Goal: Task Accomplishment & Management: Use online tool/utility

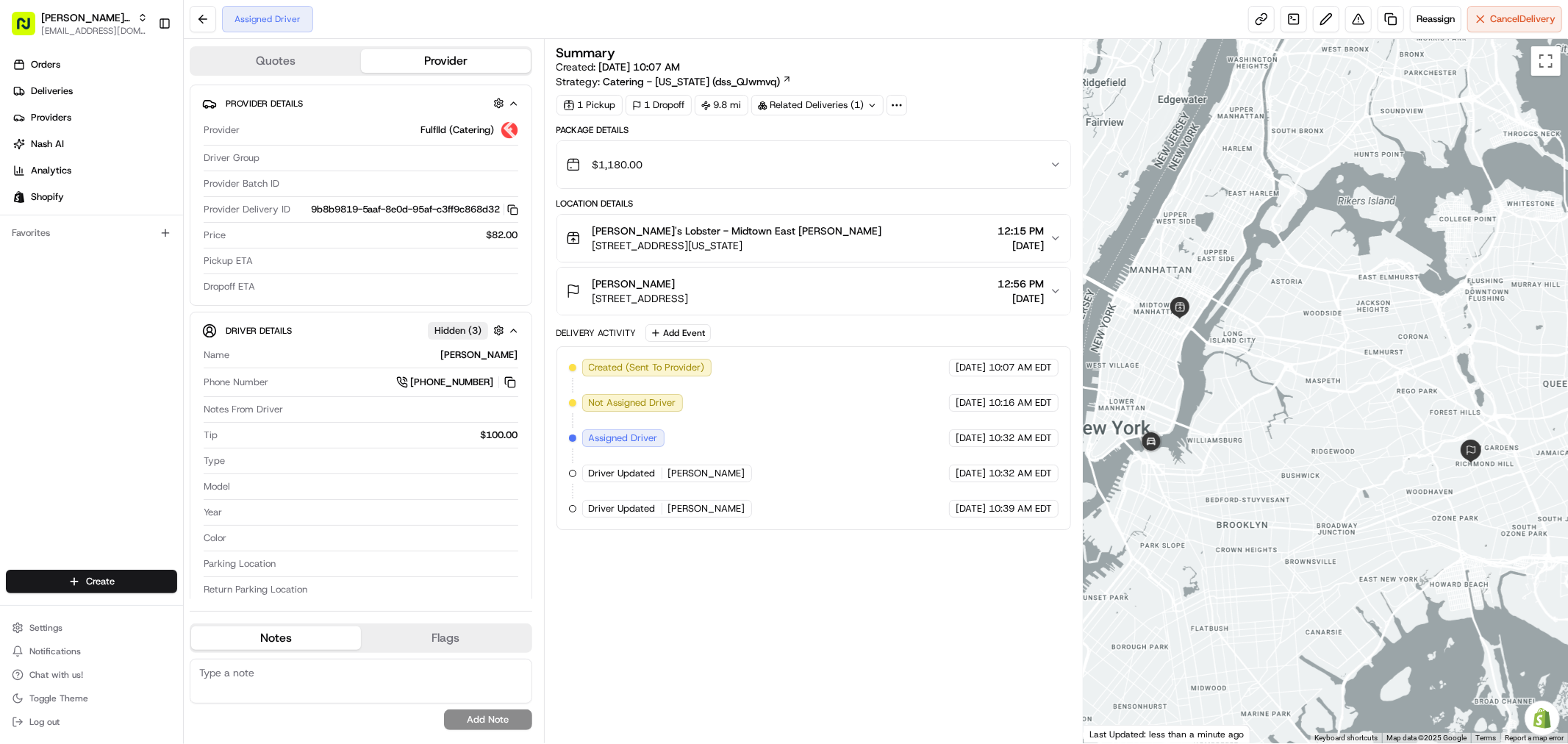
click at [732, 589] on div "Summary Created: 08/16/2025 10:07 AM Strategy: Catering - New York (dss_QJwmvq)…" at bounding box center [814, 391] width 515 height 690
click at [717, 700] on div "Summary Created: 08/16/2025 10:07 AM Strategy: Catering - New York (dss_QJwmvq)…" at bounding box center [814, 391] width 515 height 690
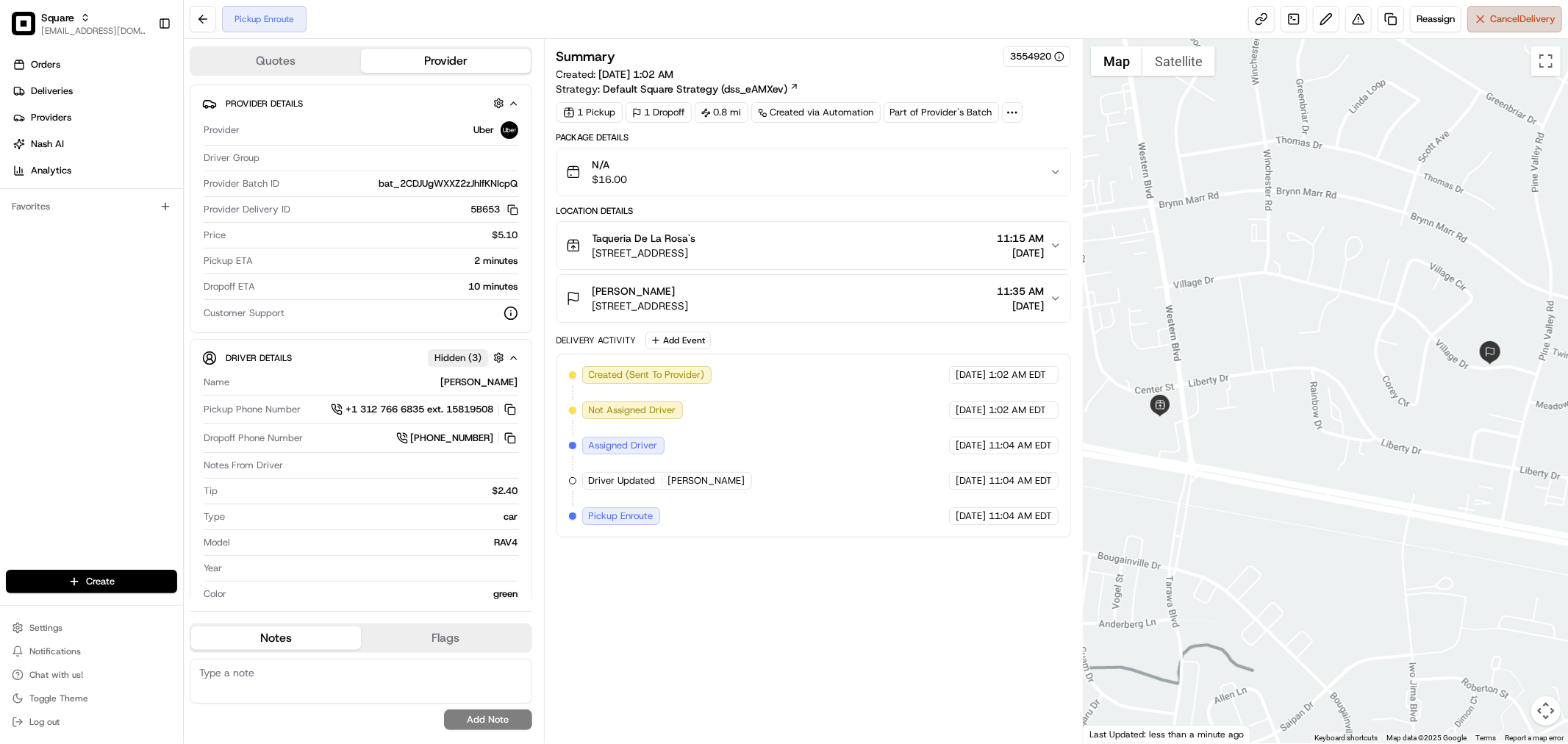
click at [1494, 23] on span "Cancel Delivery" at bounding box center [1522, 19] width 66 height 13
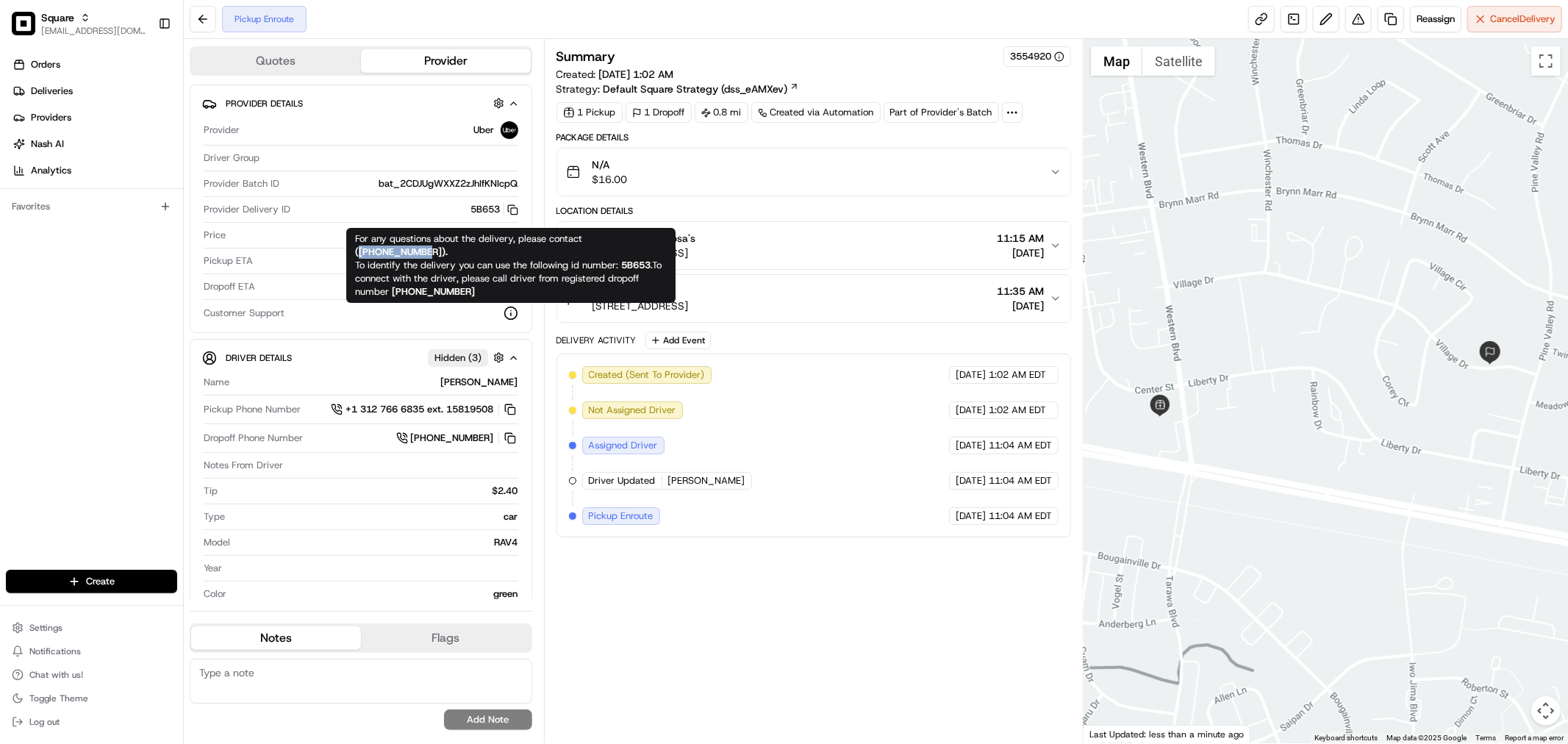
drag, startPoint x: 432, startPoint y: 254, endPoint x: 359, endPoint y: 253, distance: 73.0
click at [359, 253] on strong "( [PHONE_NUMBER] )." at bounding box center [402, 252] width 93 height 12
copy strong "[PHONE_NUMBER]"
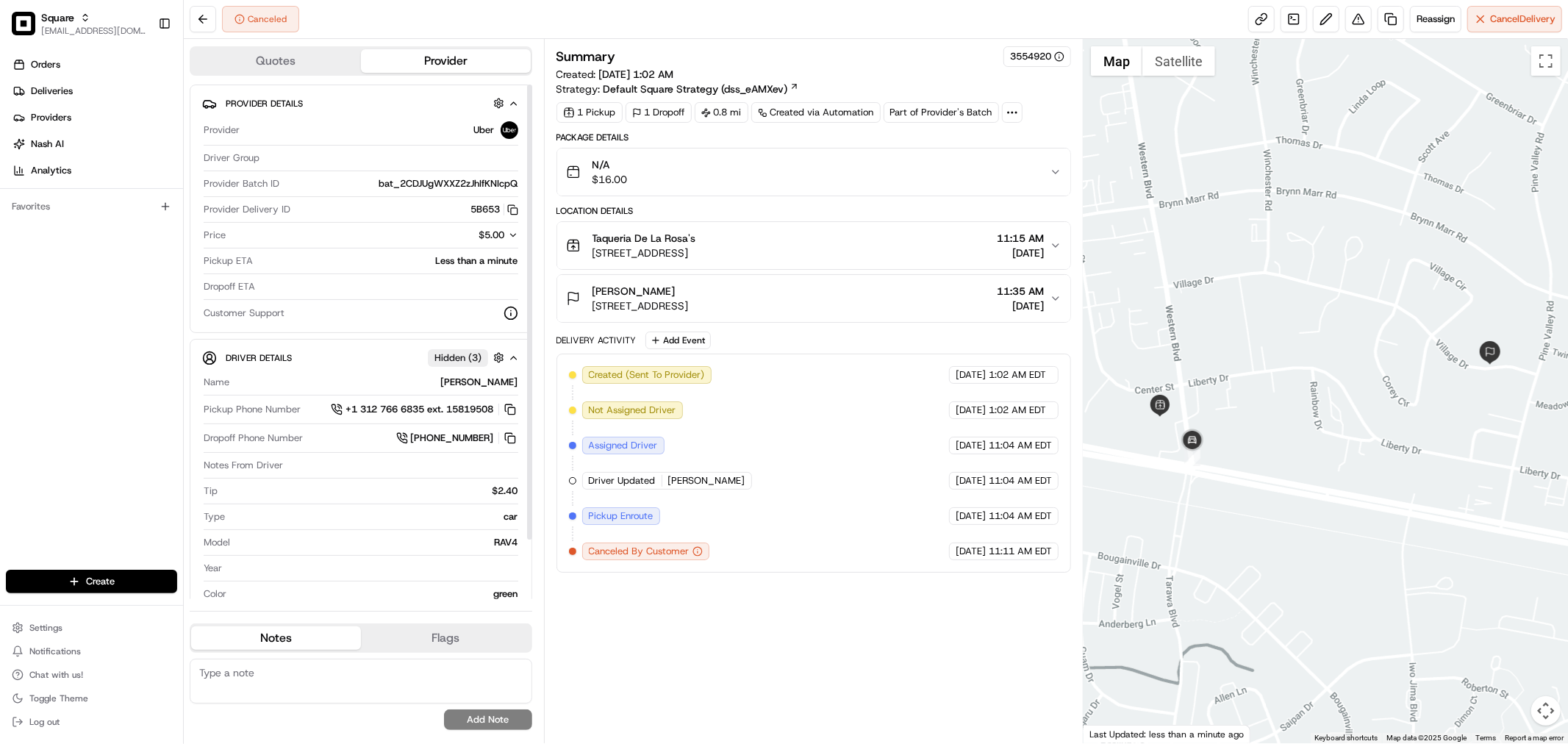
click at [511, 237] on icon "button" at bounding box center [513, 235] width 10 height 10
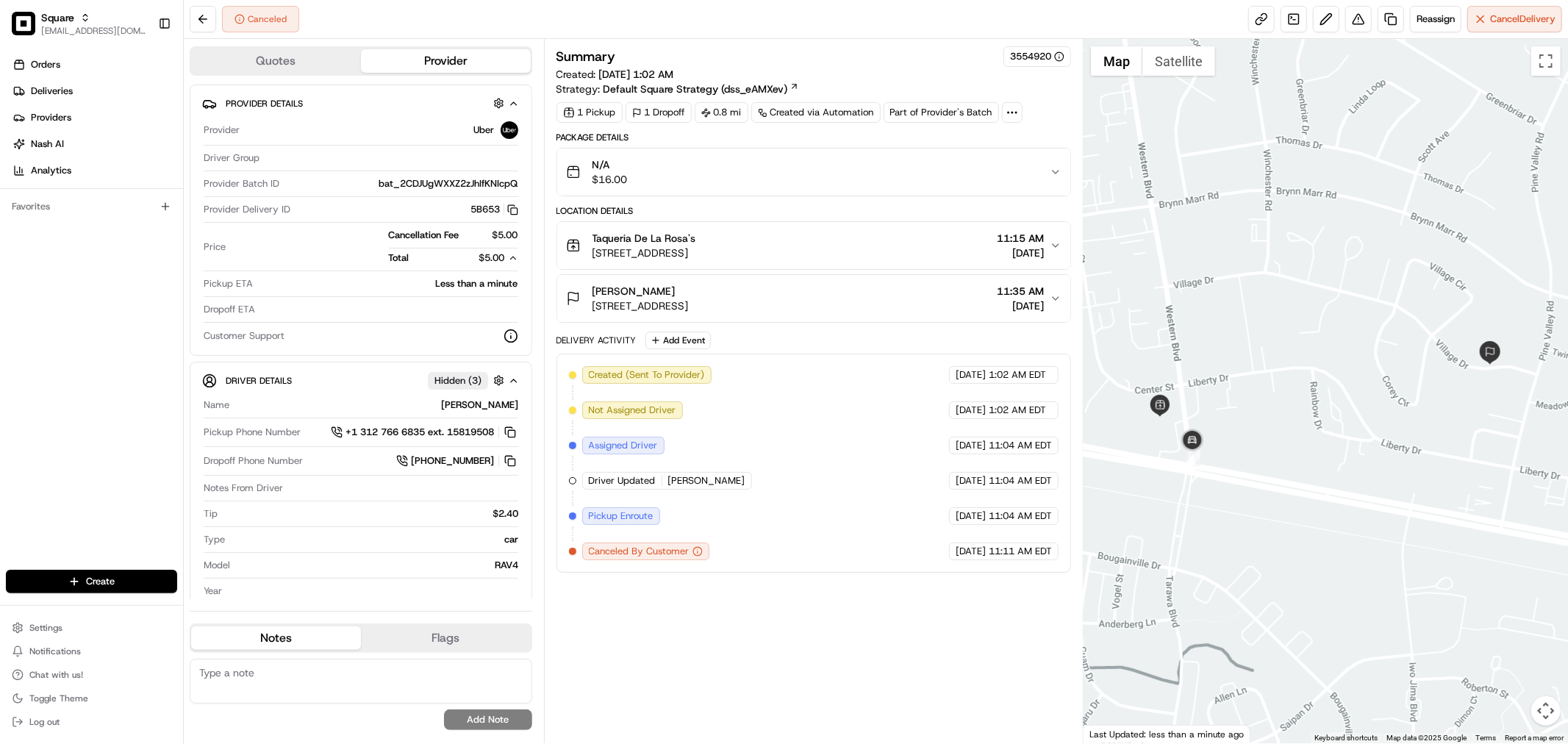
click at [685, 30] on div "Canceled Reassign Cancel Delivery" at bounding box center [876, 19] width 1385 height 39
click at [715, 46] on div "Summary 3554920" at bounding box center [814, 56] width 515 height 21
click at [511, 255] on icon "button" at bounding box center [513, 258] width 10 height 10
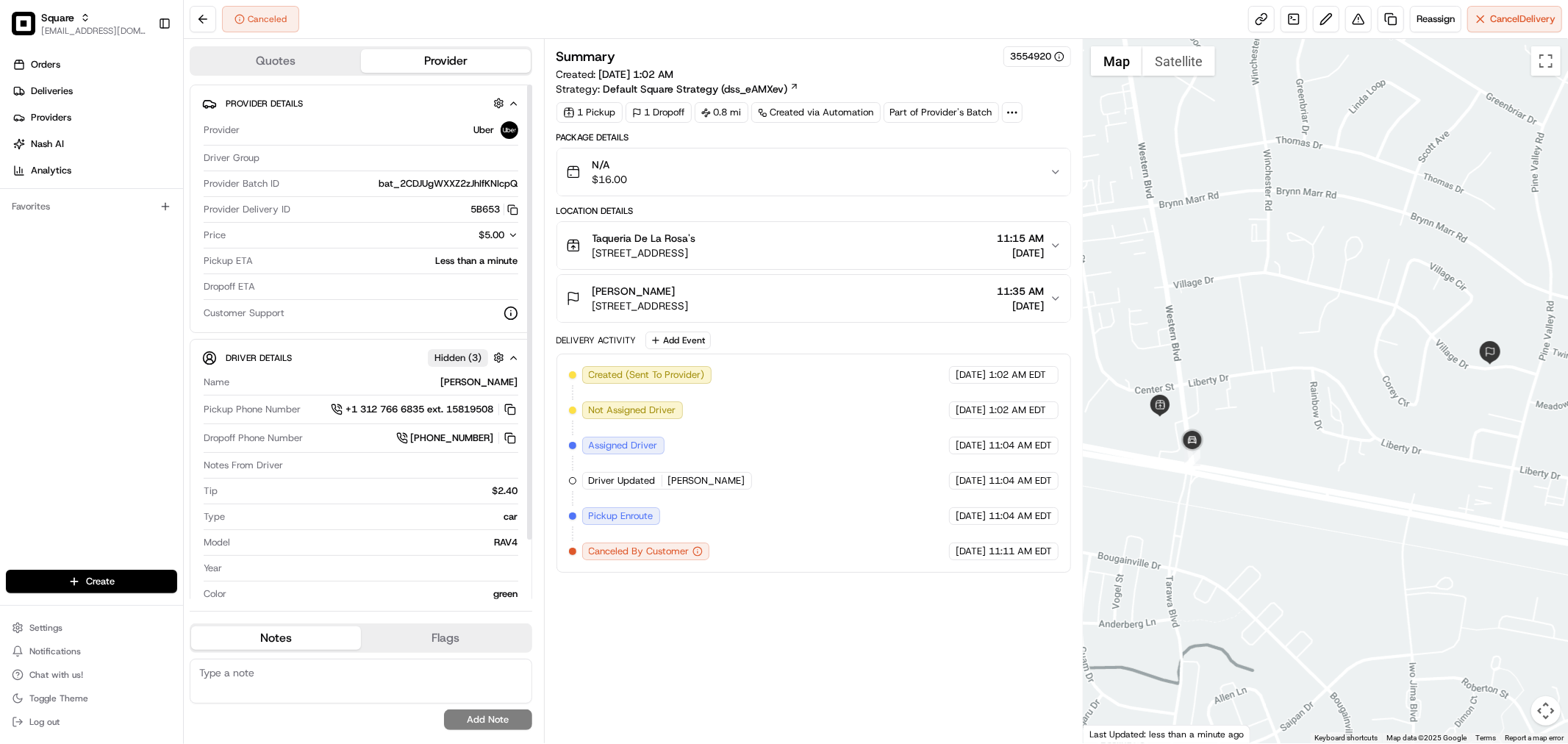
click at [440, 680] on textarea at bounding box center [361, 682] width 343 height 45
paste textarea "Type of Caller : merchant Reason for Call: cancellation Concern: The merchant c…"
type textarea "Type of Caller : merchant Reason for Call: cancellation Concern: The merchant c…"
click at [480, 722] on button "Add Note" at bounding box center [488, 720] width 88 height 21
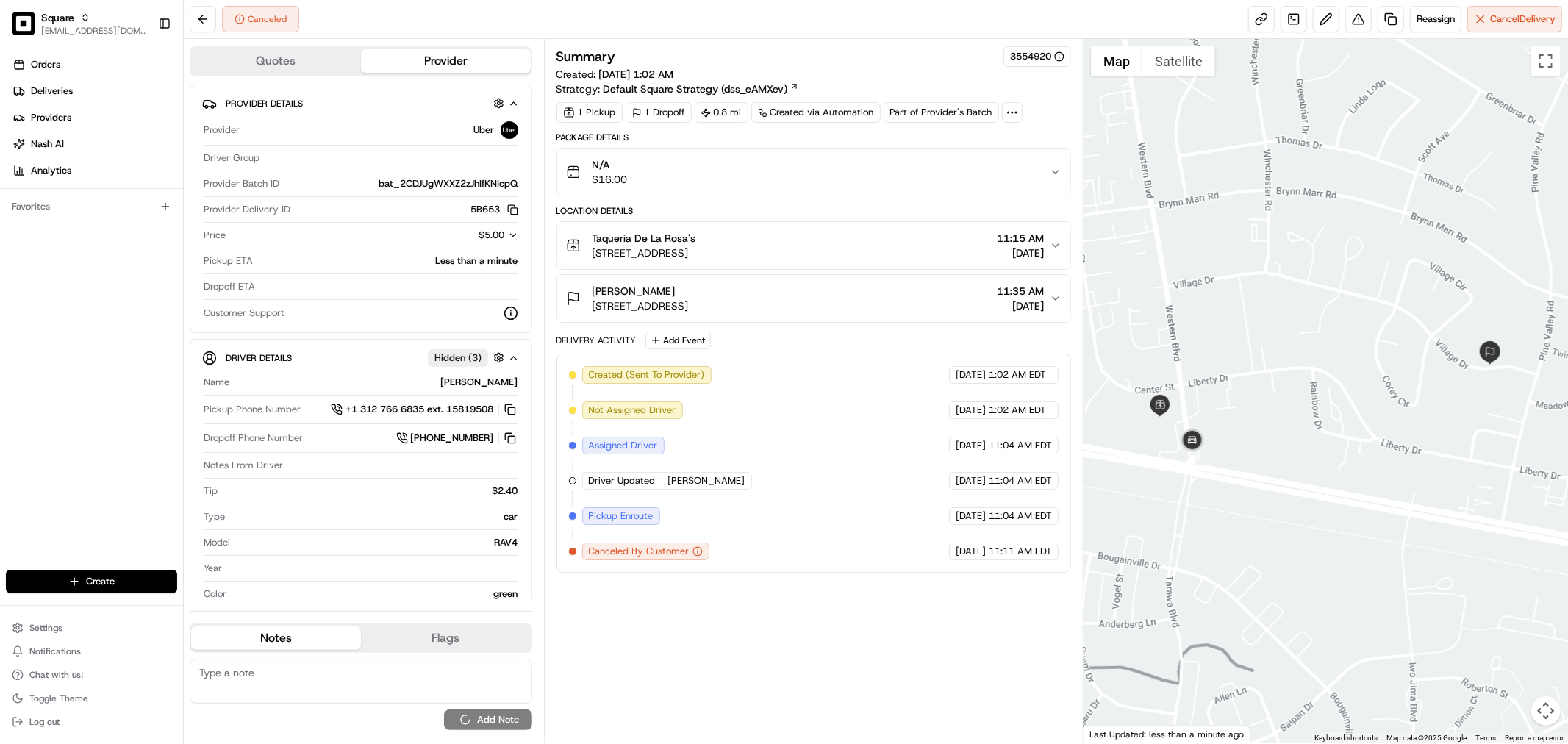
scroll to position [0, 0]
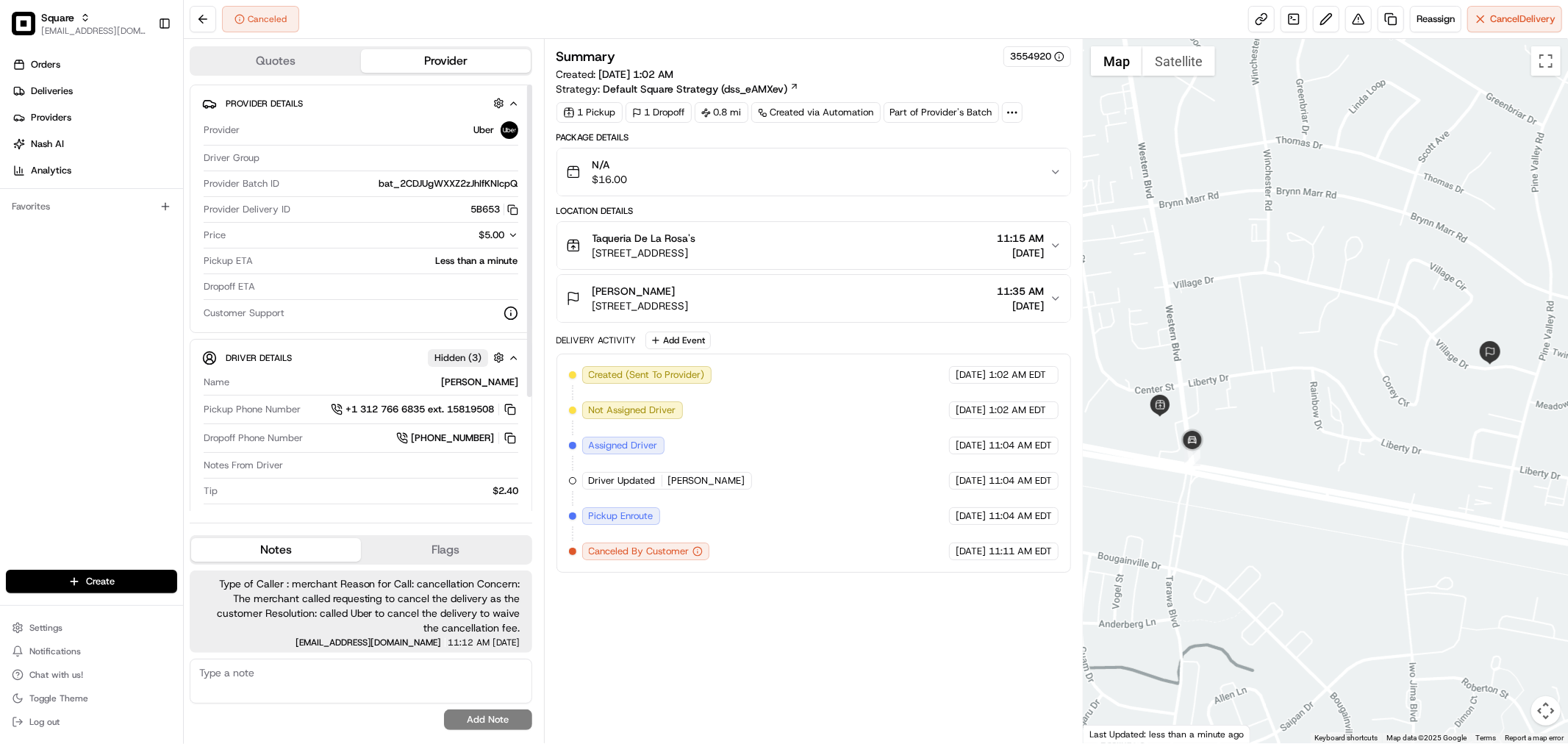
click at [508, 237] on icon "button" at bounding box center [513, 235] width 10 height 10
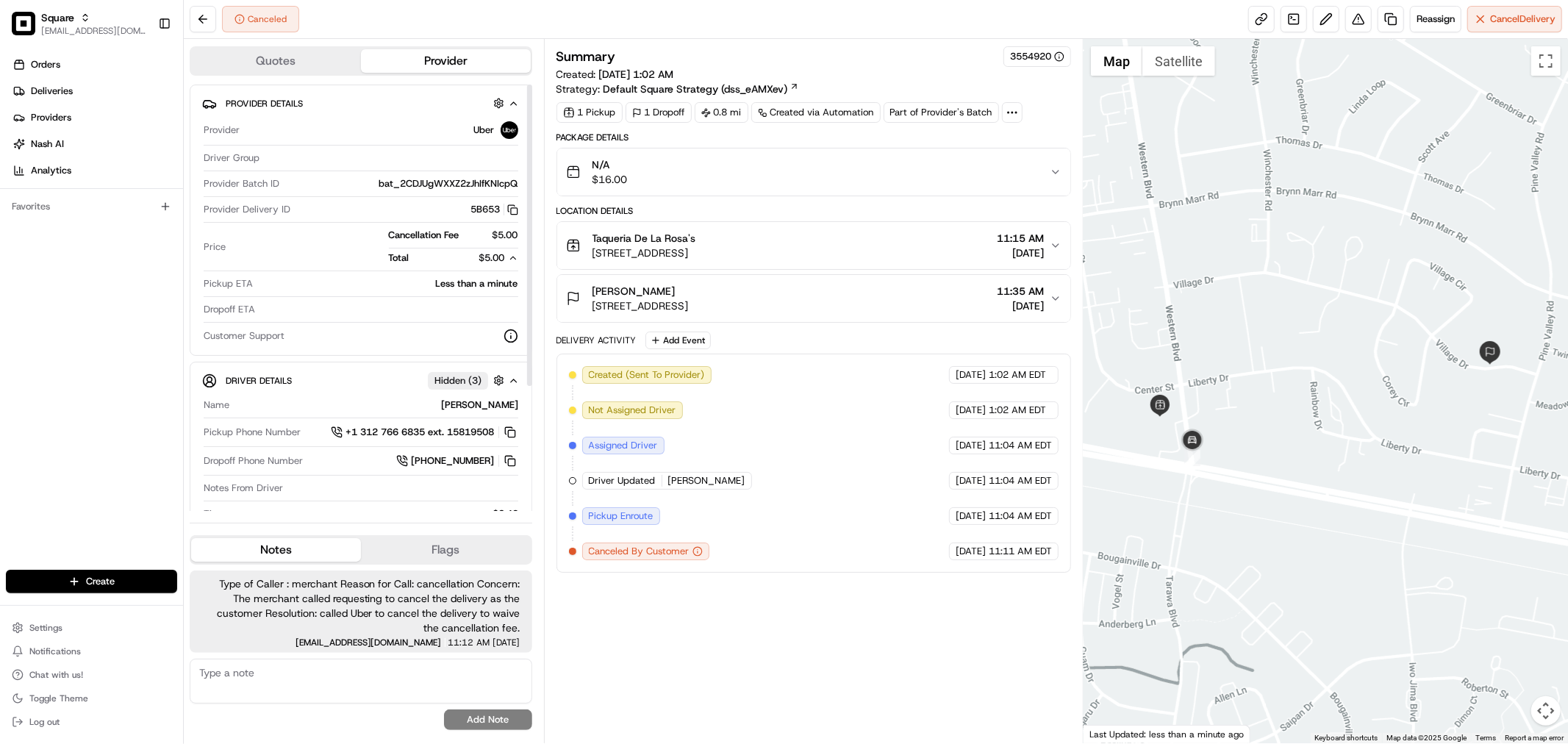
click at [510, 256] on icon "button" at bounding box center [513, 258] width 10 height 10
